Goal: Find specific page/section: Find specific page/section

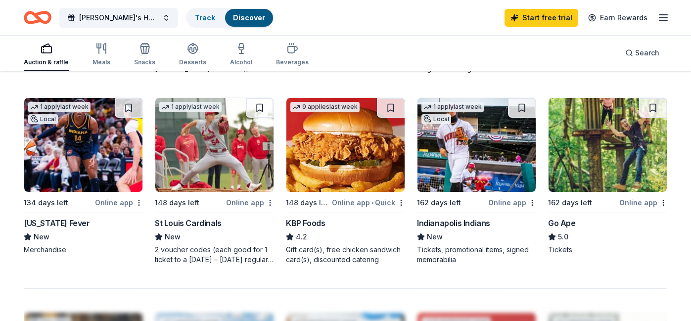
scroll to position [654, 0]
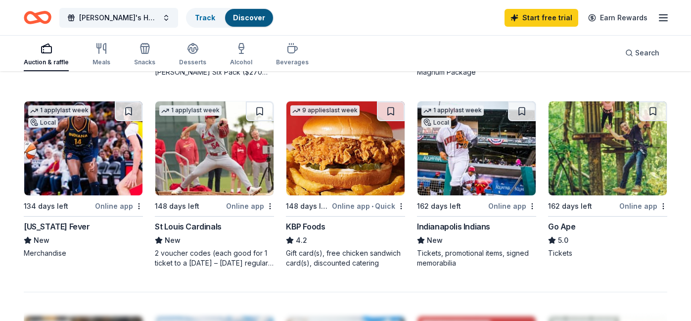
click at [563, 206] on div "162 days left" at bounding box center [570, 206] width 44 height 12
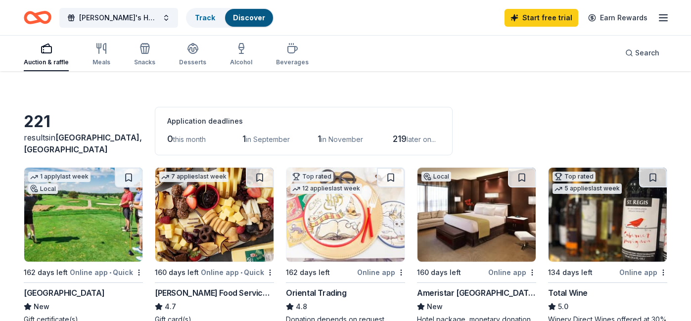
scroll to position [0, 0]
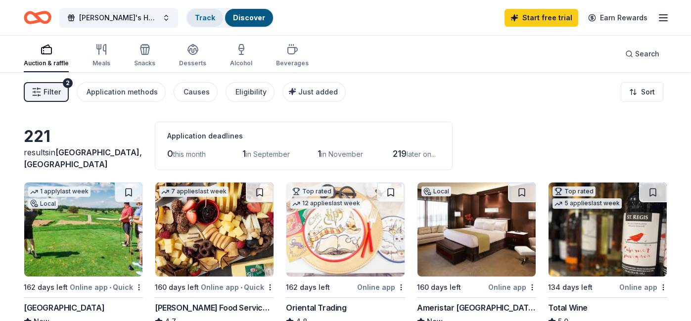
click at [205, 18] on link "Track" at bounding box center [205, 17] width 20 height 8
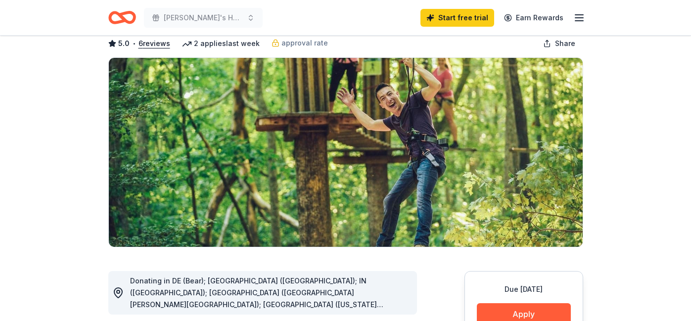
scroll to position [76, 0]
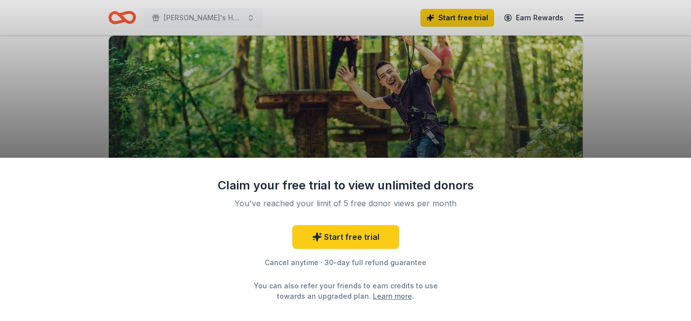
click at [637, 106] on div "Claim your free trial to view unlimited donors You've reached your limit of 5 f…" at bounding box center [345, 160] width 691 height 321
